Goal: Task Accomplishment & Management: Manage account settings

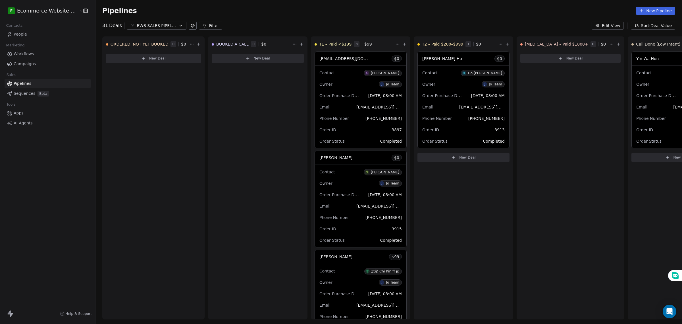
click at [24, 32] on span "People" at bounding box center [20, 34] width 13 height 6
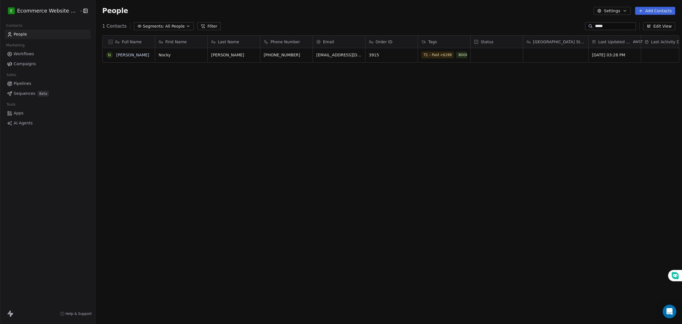
scroll to position [279, 586]
drag, startPoint x: 607, startPoint y: 26, endPoint x: 565, endPoint y: 24, distance: 42.4
click at [565, 24] on div "1 Contacts Segments: All People Filter ***** Edit View" at bounding box center [389, 26] width 587 height 9
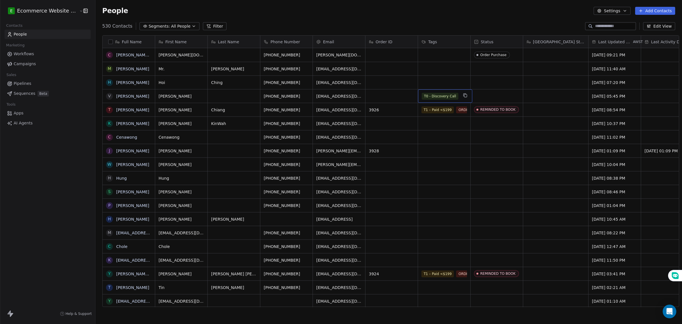
click at [451, 97] on span "T0 - Discovery Call" at bounding box center [440, 96] width 37 height 7
click at [444, 93] on span "T0 - Discovery Call" at bounding box center [440, 96] width 37 height 7
click at [447, 96] on span "T0 - Discovery Call" at bounding box center [440, 96] width 37 height 7
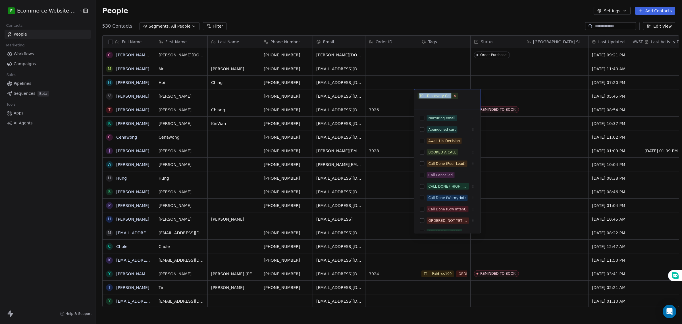
click at [454, 97] on icon at bounding box center [455, 96] width 4 height 4
click at [454, 100] on input "text" at bounding box center [447, 103] width 59 height 6
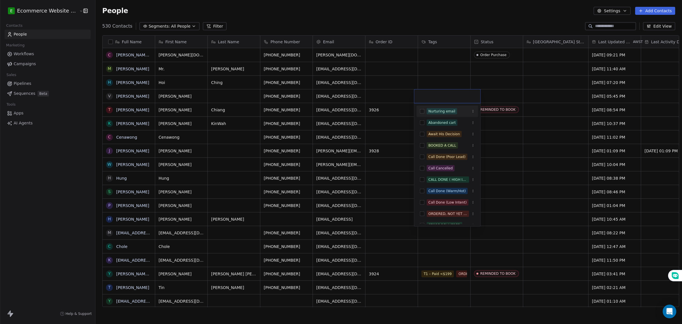
click at [388, 134] on html "E Ecommerce Website Builder Contacts People Marketing Workflows Campaigns Sales…" at bounding box center [341, 162] width 682 height 324
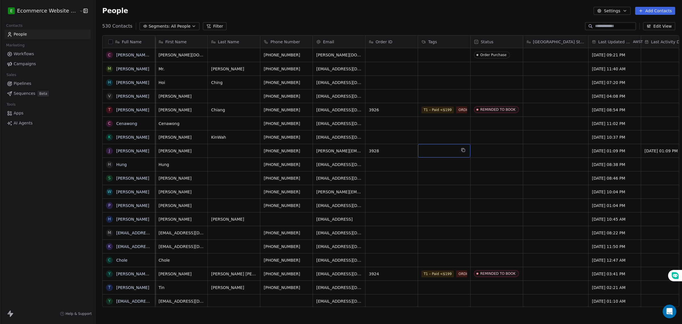
scroll to position [0, 82]
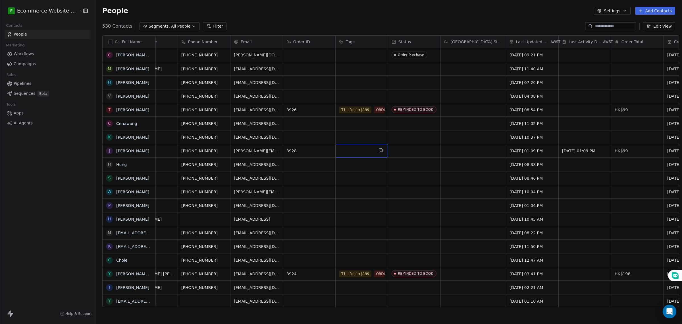
click at [629, 42] on span "Order Total" at bounding box center [633, 42] width 22 height 6
click at [629, 42] on html "E Ecommerce Website Builder Contacts People Marketing Workflows Campaigns Sales…" at bounding box center [341, 162] width 682 height 324
click at [628, 42] on html "E Ecommerce Website Builder Contacts People Marketing Workflows Campaigns Sales…" at bounding box center [341, 162] width 682 height 324
drag, startPoint x: 617, startPoint y: 38, endPoint x: 480, endPoint y: 36, distance: 137.4
click at [480, 36] on div "Full Name c [DOMAIN_NAME][EMAIL_ADDRESS][DOMAIN_NAME] M [PERSON_NAME] H [PERSON…" at bounding box center [391, 171] width 577 height 271
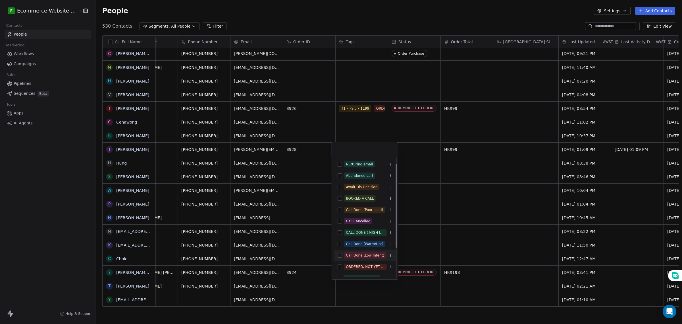
scroll to position [52, 0]
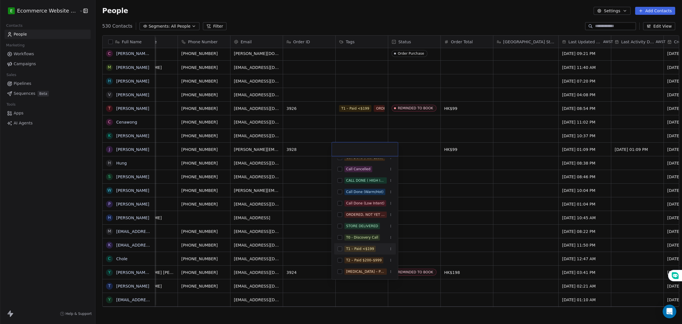
click at [338, 248] on button "Suggestions" at bounding box center [340, 248] width 5 height 5
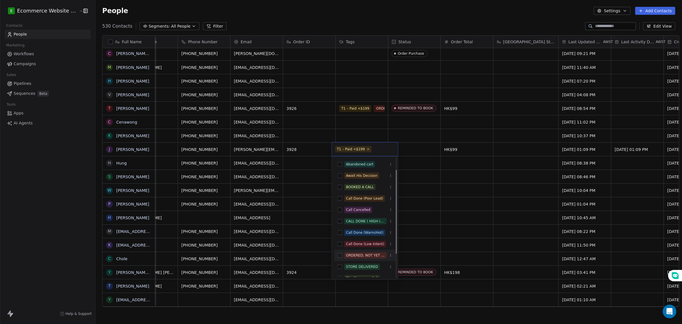
scroll to position [0, 0]
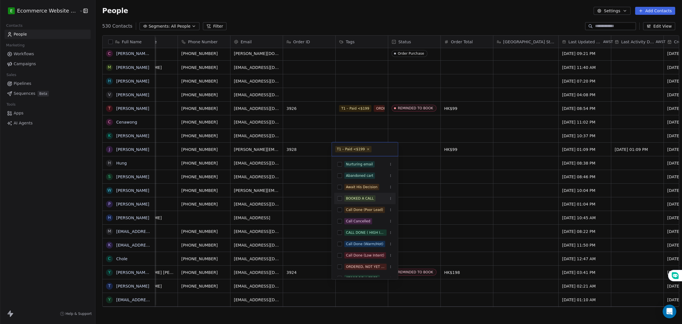
click at [338, 199] on button "Suggestions" at bounding box center [340, 198] width 5 height 5
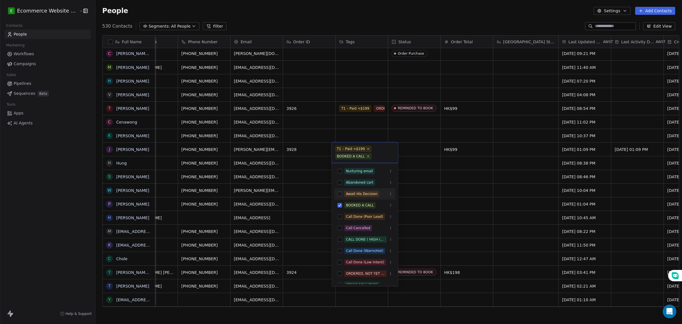
click at [413, 167] on html "E Ecommerce Website Builder Contacts People Marketing Workflows Campaigns Sales…" at bounding box center [341, 162] width 682 height 324
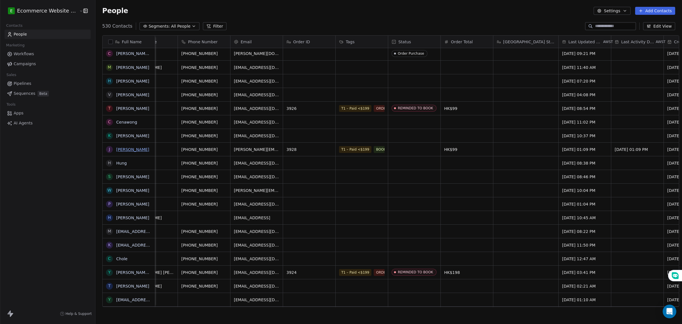
click at [120, 150] on link "[PERSON_NAME]" at bounding box center [132, 149] width 33 height 5
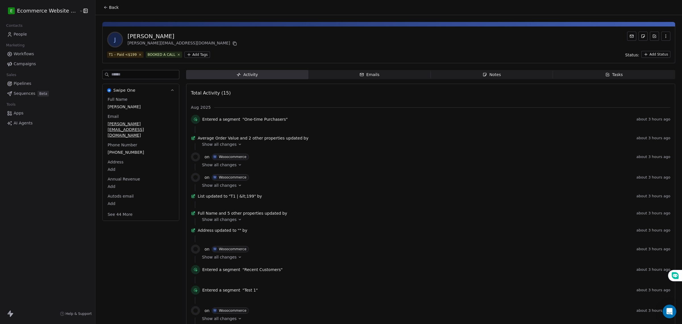
click at [463, 75] on span "Notes Notes" at bounding box center [492, 74] width 122 height 9
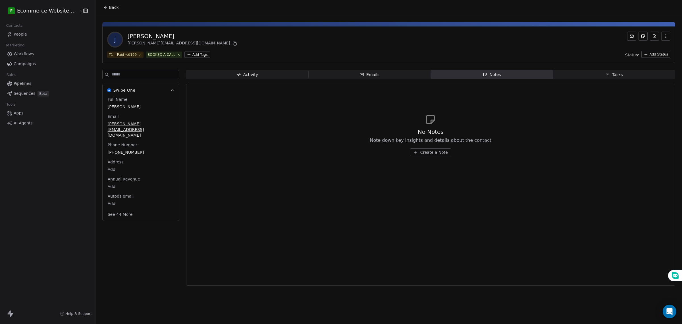
click at [421, 154] on span "Create a Note" at bounding box center [435, 152] width 28 height 6
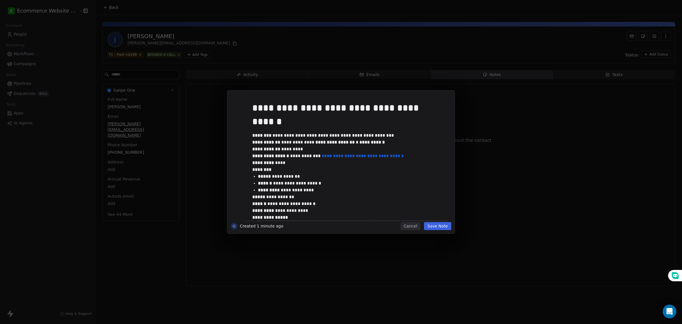
click at [441, 226] on button "Save Note" at bounding box center [437, 226] width 27 height 8
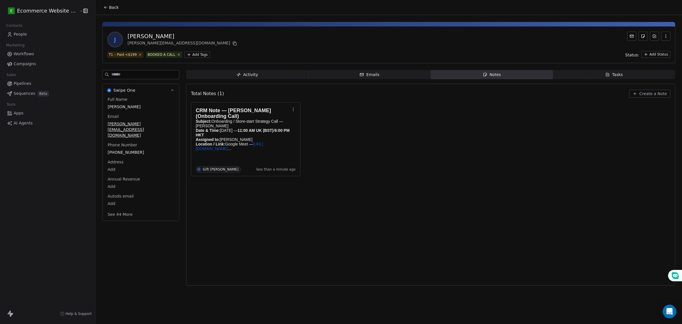
click at [249, 204] on div "Total Notes (1) Create a Note CRM Note — [PERSON_NAME] (Onboarding Call) Subjec…" at bounding box center [431, 184] width 480 height 194
